Goal: Task Accomplishment & Management: Manage account settings

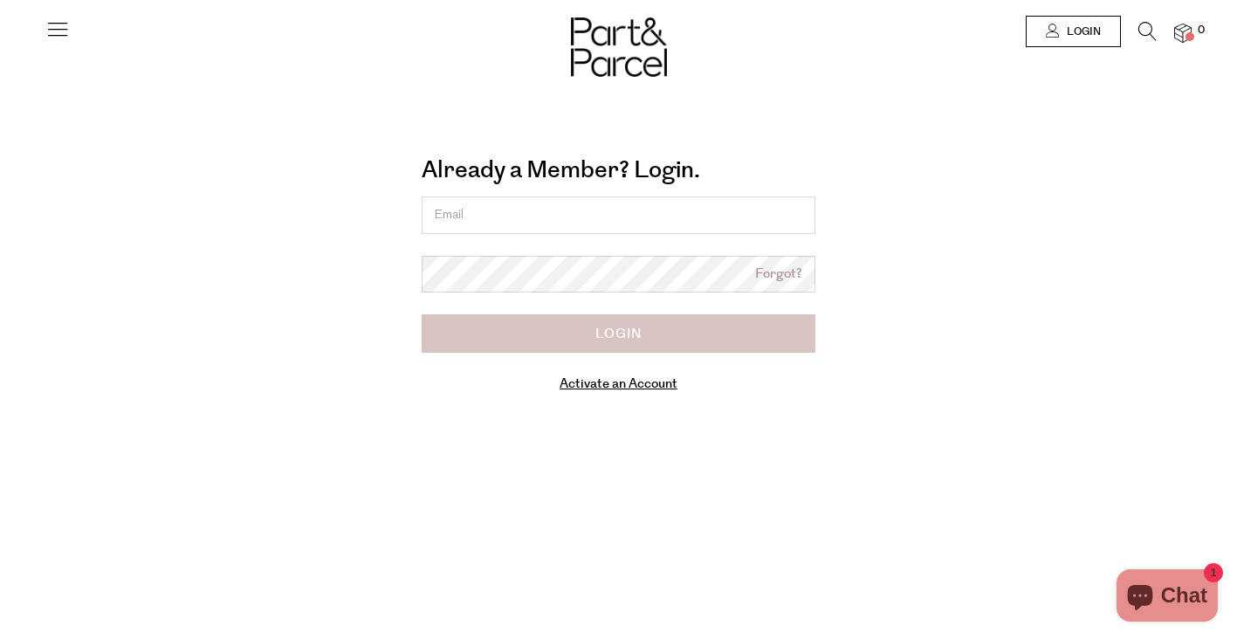
type input "[EMAIL_ADDRESS][DOMAIN_NAME]"
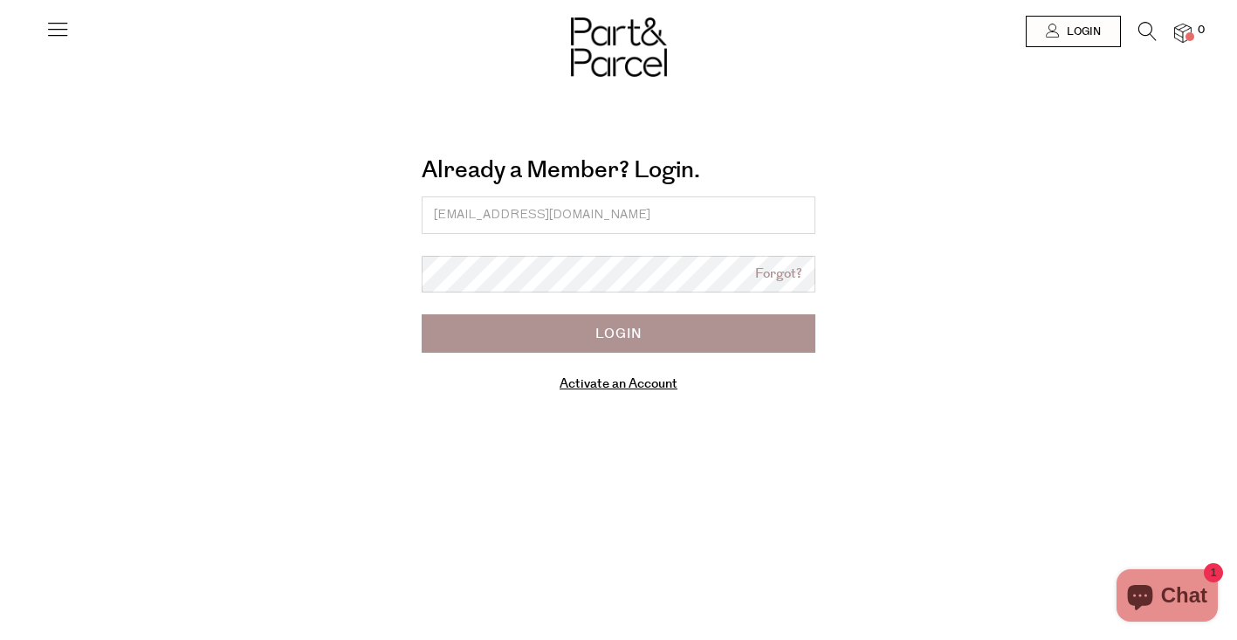
click at [661, 346] on input "Login" at bounding box center [619, 333] width 394 height 38
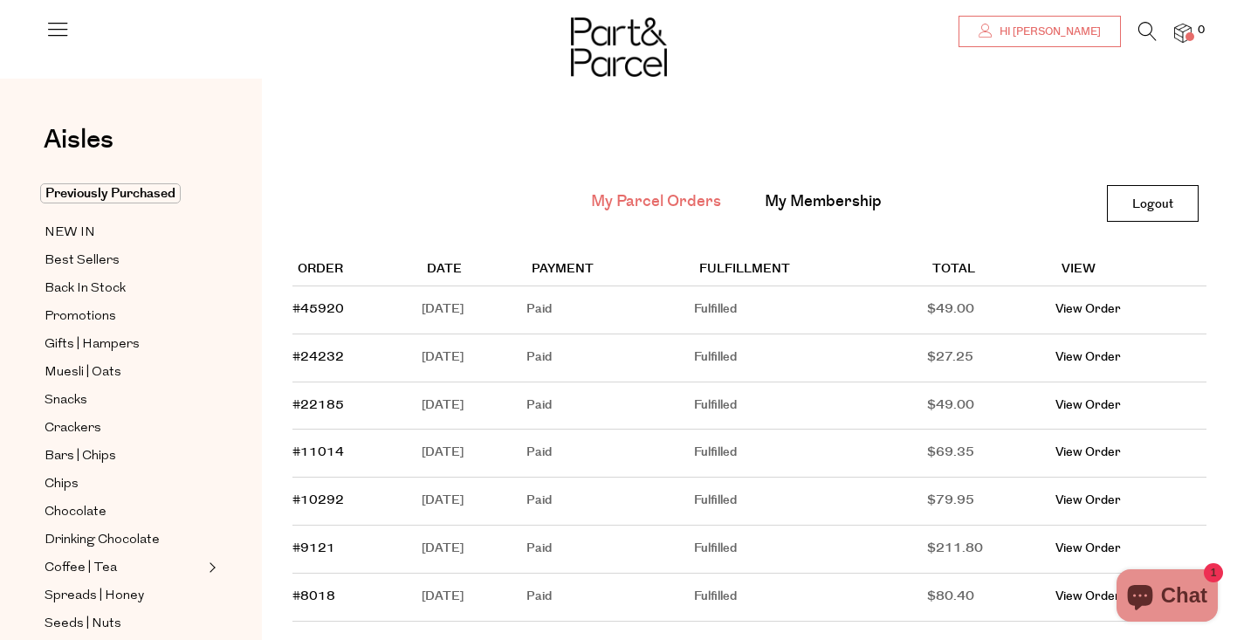
click at [1078, 29] on span "Hi [PERSON_NAME]" at bounding box center [1048, 31] width 106 height 15
click at [799, 192] on link "My Membership" at bounding box center [823, 201] width 117 height 23
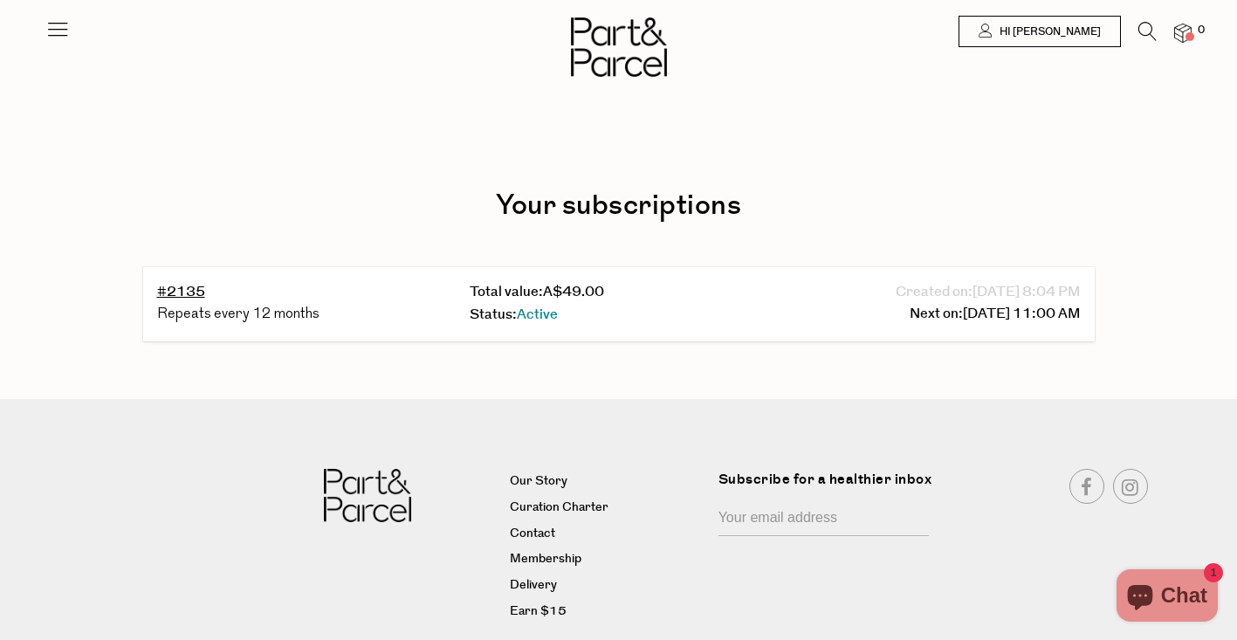
scroll to position [3, 0]
click at [535, 315] on span "Active" at bounding box center [537, 314] width 41 height 20
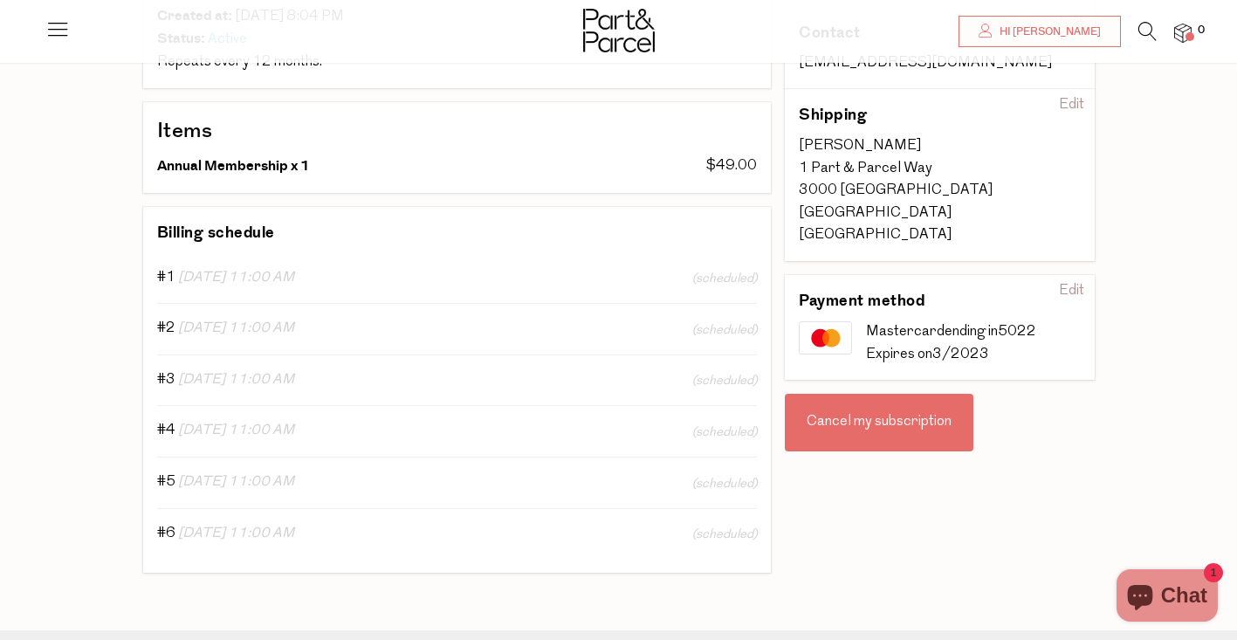
scroll to position [253, 0]
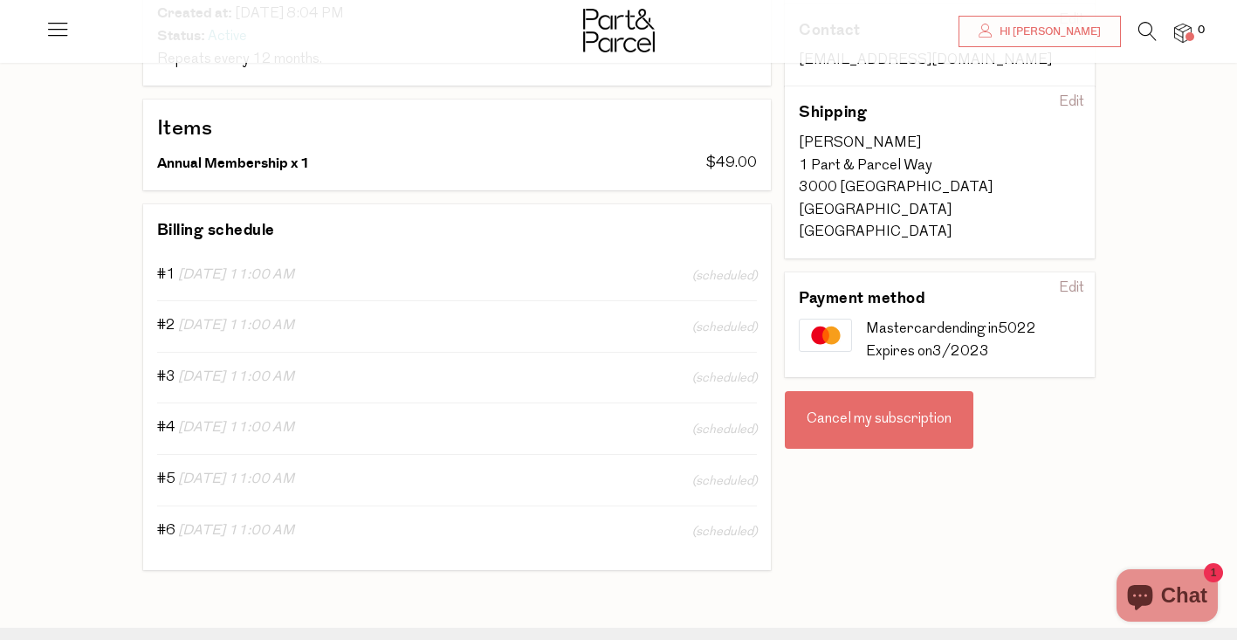
click at [896, 405] on div "Cancel my subscription" at bounding box center [879, 420] width 189 height 58
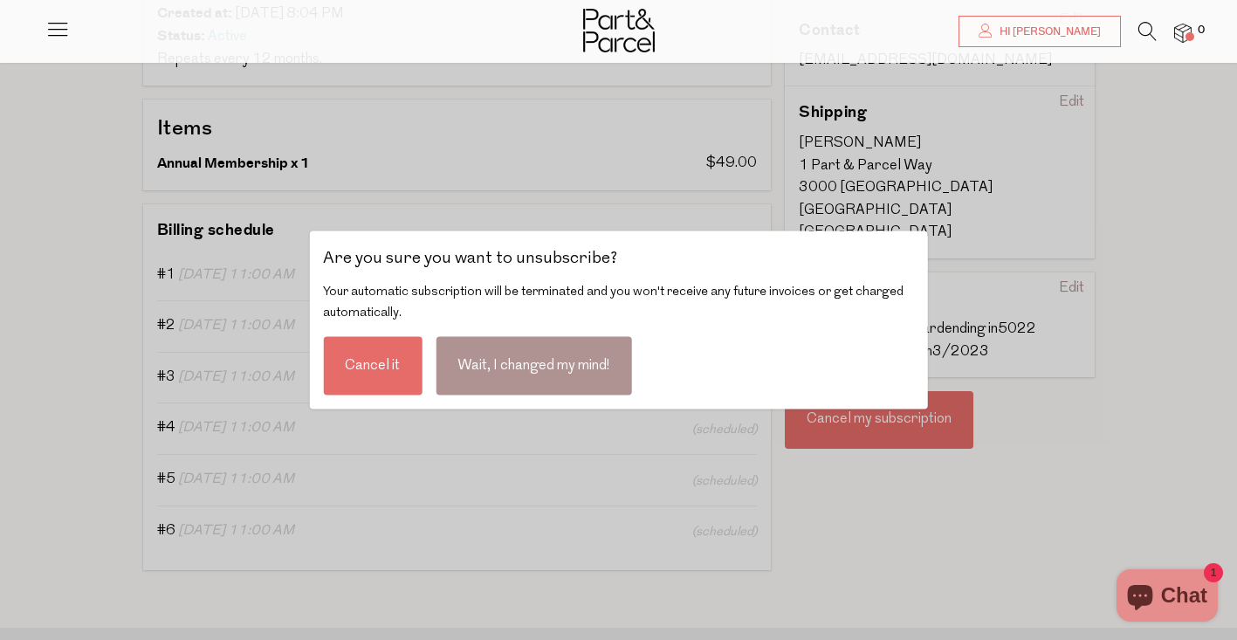
click at [399, 367] on div "Cancel it" at bounding box center [372, 366] width 99 height 58
